Goal: Check status

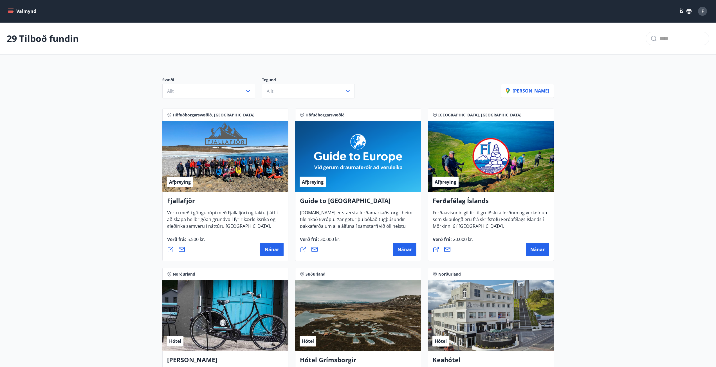
click at [12, 9] on icon "menu" at bounding box center [11, 11] width 6 height 6
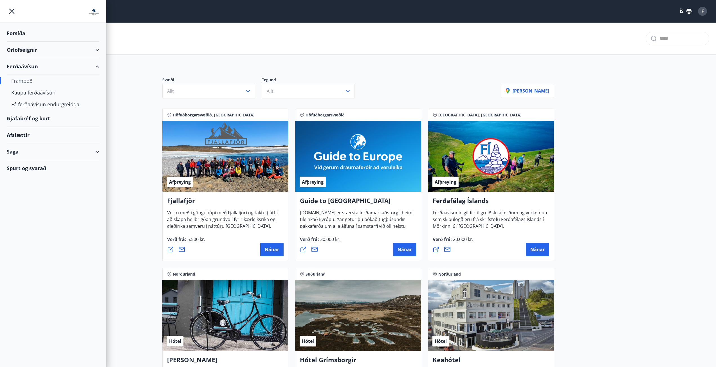
click at [40, 118] on div "Gjafabréf og kort" at bounding box center [53, 118] width 93 height 17
click at [99, 150] on div "Saga" at bounding box center [53, 151] width 106 height 17
click at [20, 202] on div "Punktar" at bounding box center [53, 202] width 84 height 12
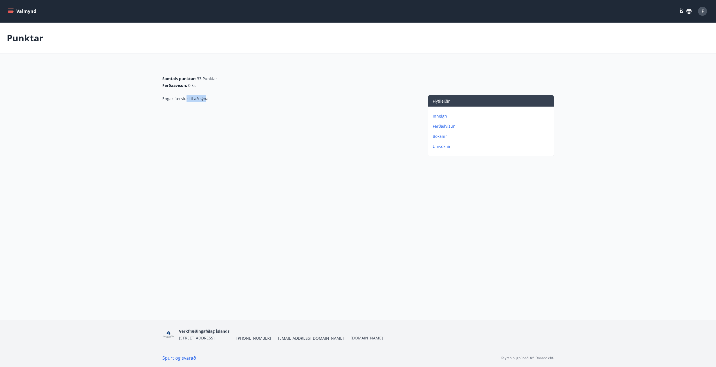
drag, startPoint x: 185, startPoint y: 97, endPoint x: 205, endPoint y: 108, distance: 22.9
click at [205, 108] on div "Engar færslur til að sýna" at bounding box center [289, 127] width 254 height 64
click at [526, 179] on div "Punktar Samtals punktar : 33 Punktar Ferðaávísun : 0 kr. Engar færslur til að s…" at bounding box center [358, 102] width 716 height 158
